Goal: Task Accomplishment & Management: Use online tool/utility

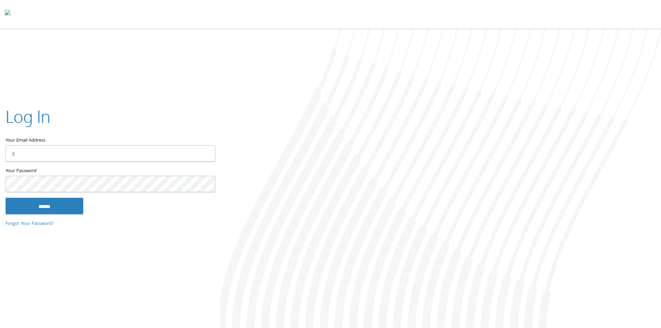
click at [119, 157] on input "Your Email Address" at bounding box center [111, 153] width 210 height 16
type input "**********"
click at [46, 211] on input "******" at bounding box center [45, 205] width 78 height 17
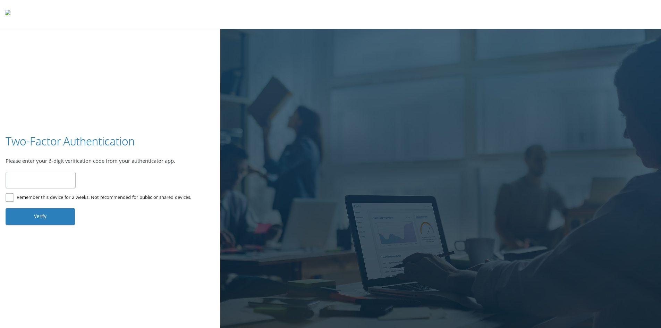
type input "******"
